Goal: Task Accomplishment & Management: Use online tool/utility

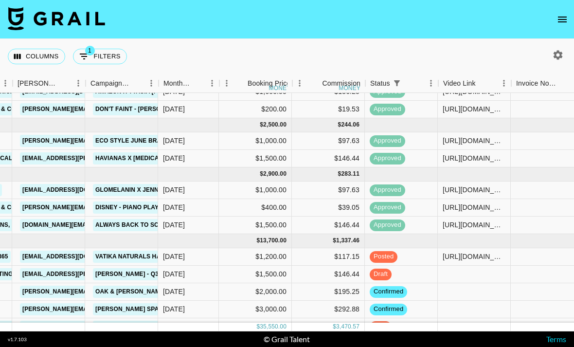
scroll to position [163, 336]
click at [474, 266] on div at bounding box center [473, 275] width 73 height 18
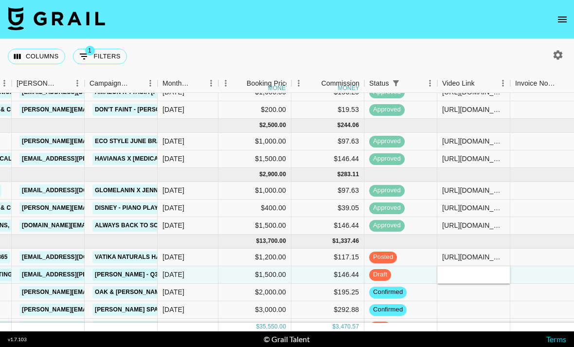
click at [472, 270] on input "text" at bounding box center [474, 274] width 72 height 8
type input "[URL][DOMAIN_NAME]"
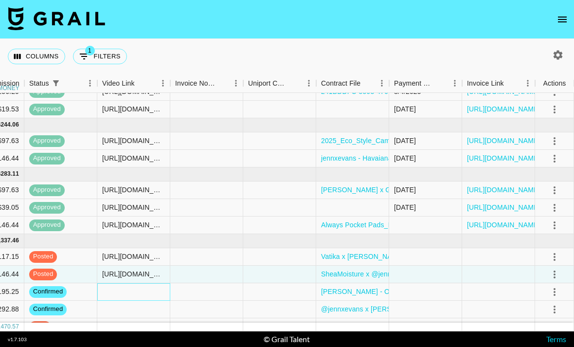
scroll to position [163, 676]
click at [553, 251] on icon "select merge strategy" at bounding box center [555, 257] width 12 height 12
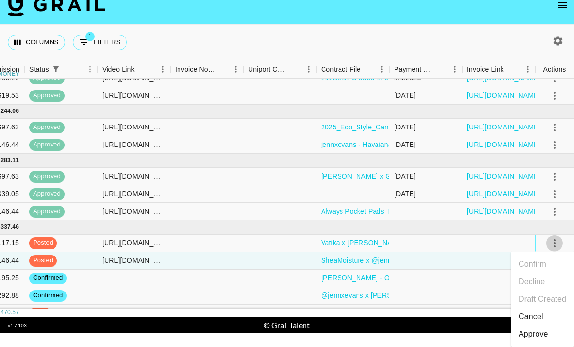
click at [555, 244] on icon "select merge strategy" at bounding box center [555, 243] width 12 height 12
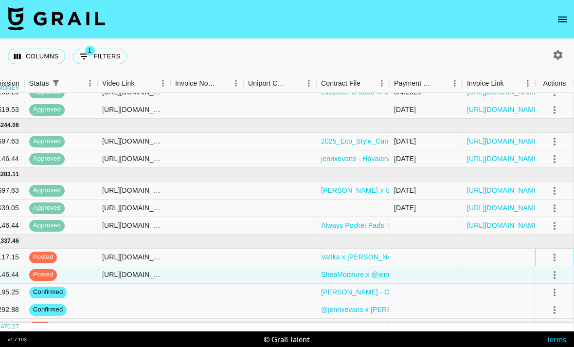
click at [552, 251] on icon "select merge strategy" at bounding box center [555, 257] width 12 height 12
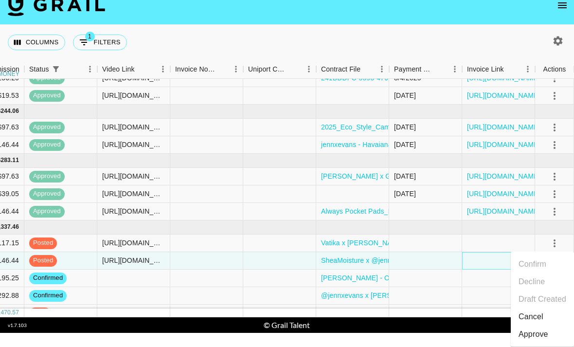
click at [470, 258] on div at bounding box center [498, 261] width 73 height 18
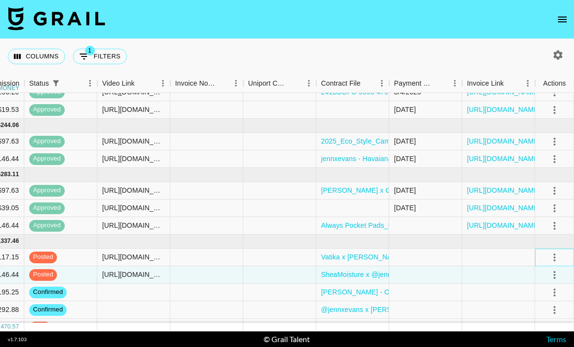
click at [553, 251] on icon "select merge strategy" at bounding box center [555, 257] width 12 height 12
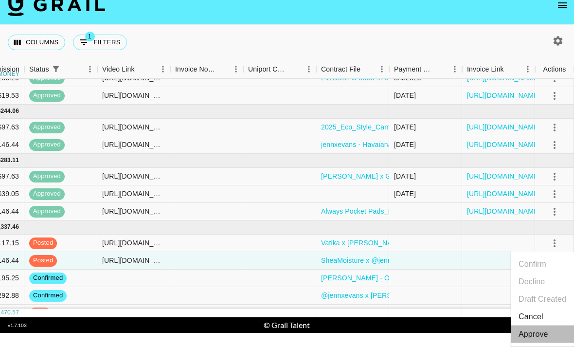
click at [538, 332] on div "Approve" at bounding box center [534, 334] width 30 height 12
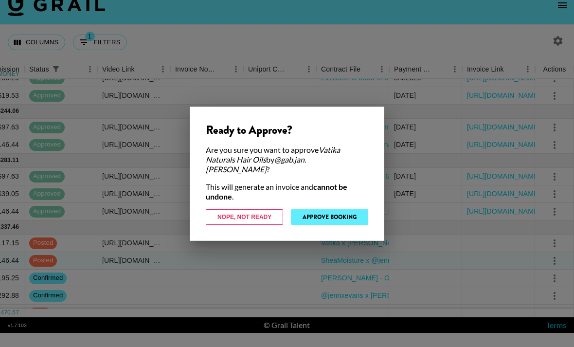
click at [353, 214] on button "Approve Booking" at bounding box center [329, 217] width 77 height 16
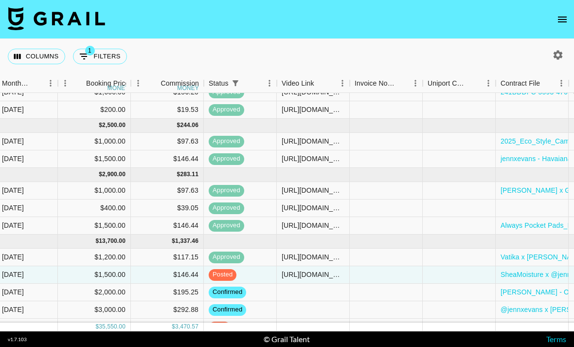
scroll to position [163, 496]
click at [246, 305] on span "confirmed" at bounding box center [228, 309] width 37 height 9
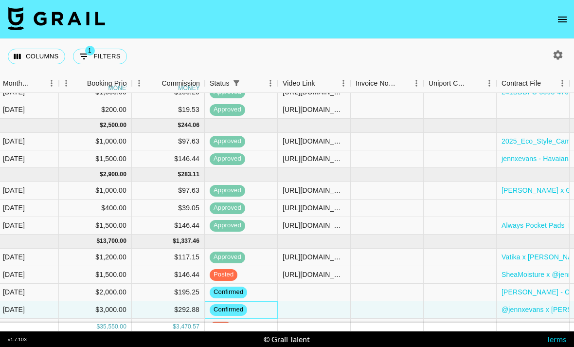
click at [245, 305] on span "confirmed" at bounding box center [228, 309] width 37 height 9
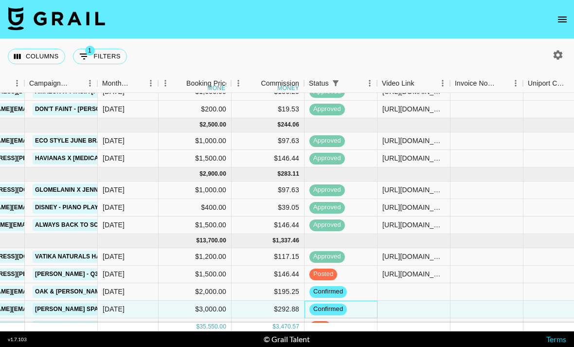
scroll to position [163, 396]
click at [339, 304] on div "confirmed" at bounding box center [327, 310] width 37 height 12
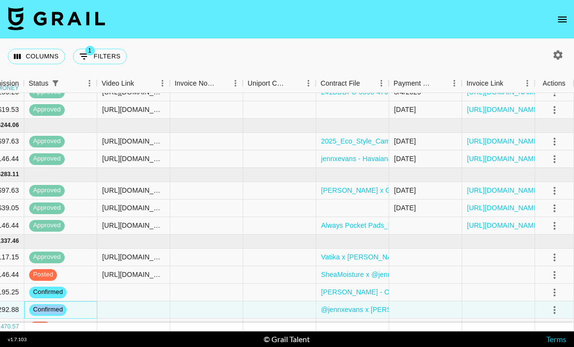
scroll to position [163, 676]
click at [554, 302] on button "select merge strategy" at bounding box center [554, 310] width 17 height 17
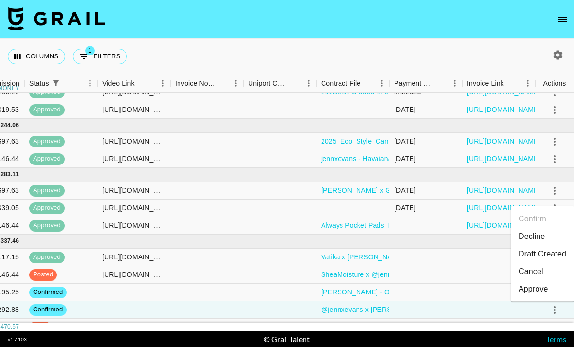
click at [553, 245] on li "Draft Created" at bounding box center [542, 254] width 63 height 18
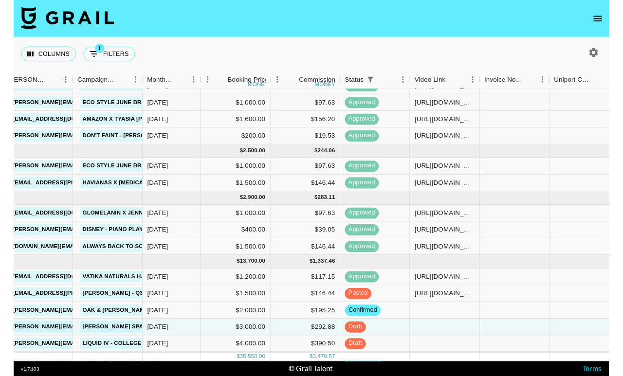
scroll to position [15, 0]
